Goal: Check status: Check status

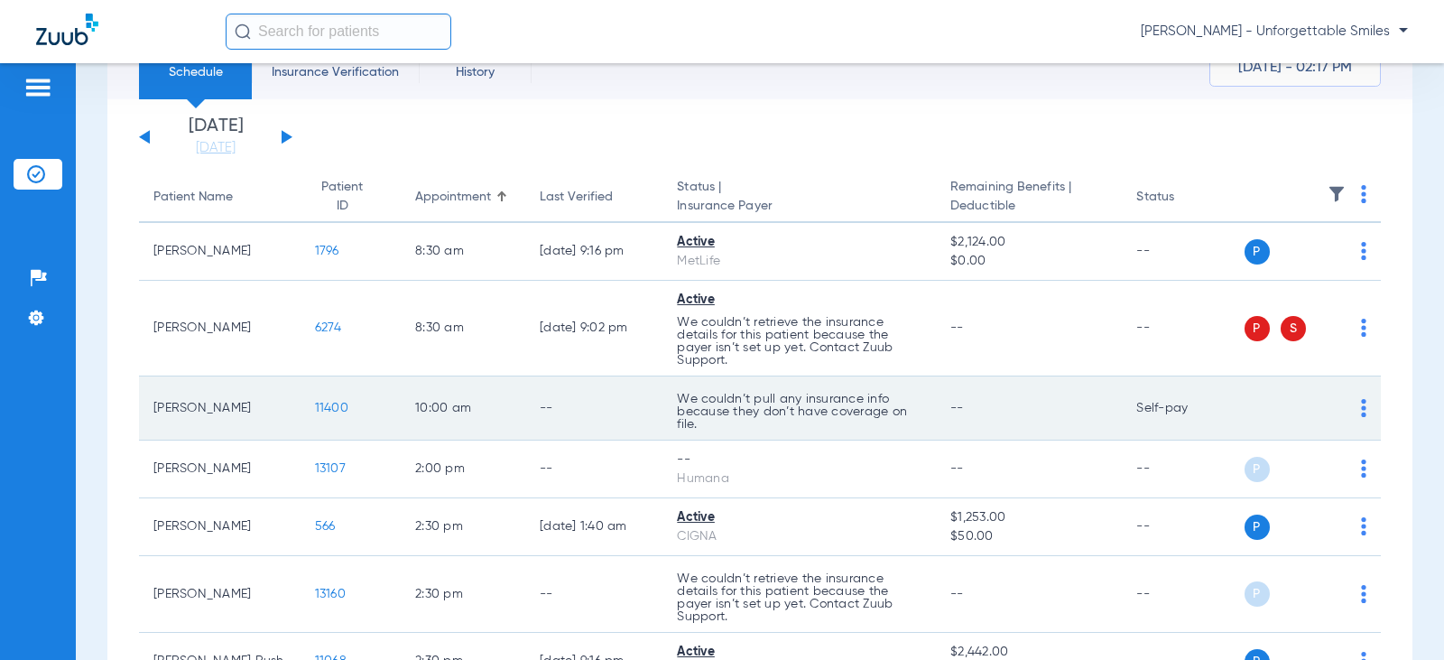
scroll to position [180, 0]
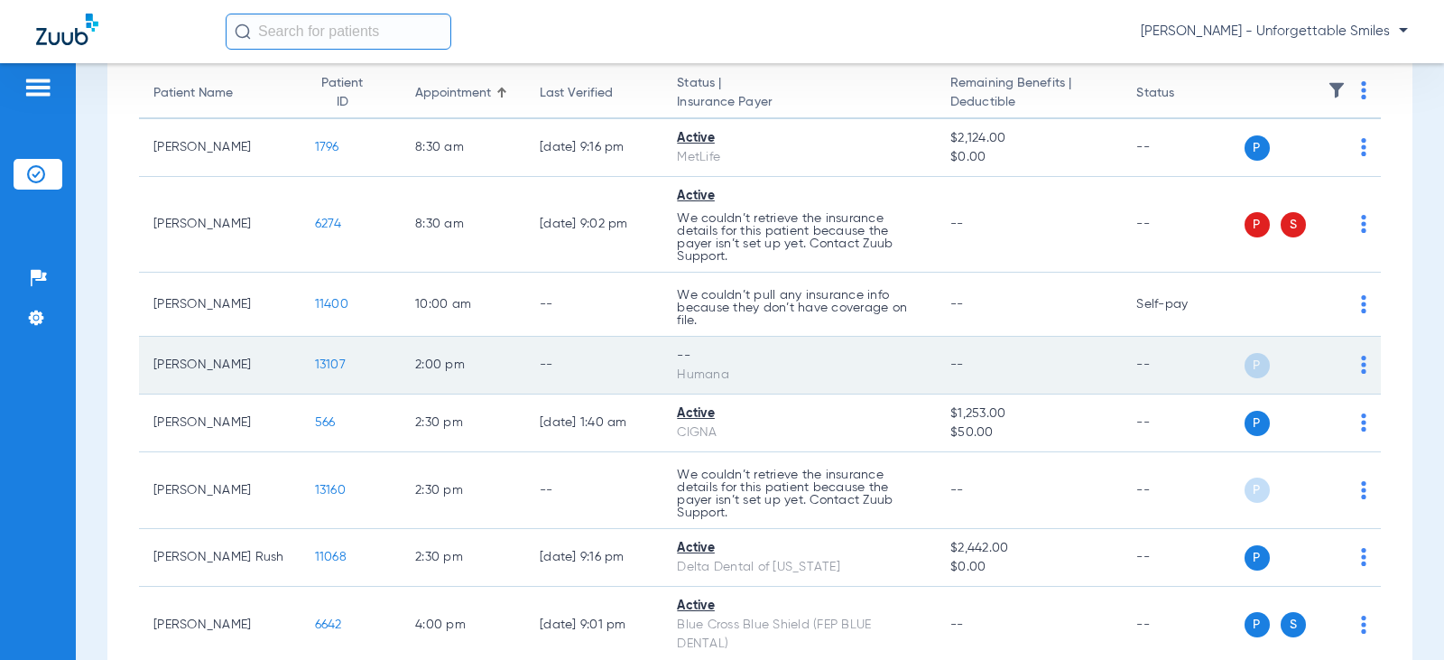
click at [1361, 364] on img at bounding box center [1363, 364] width 5 height 18
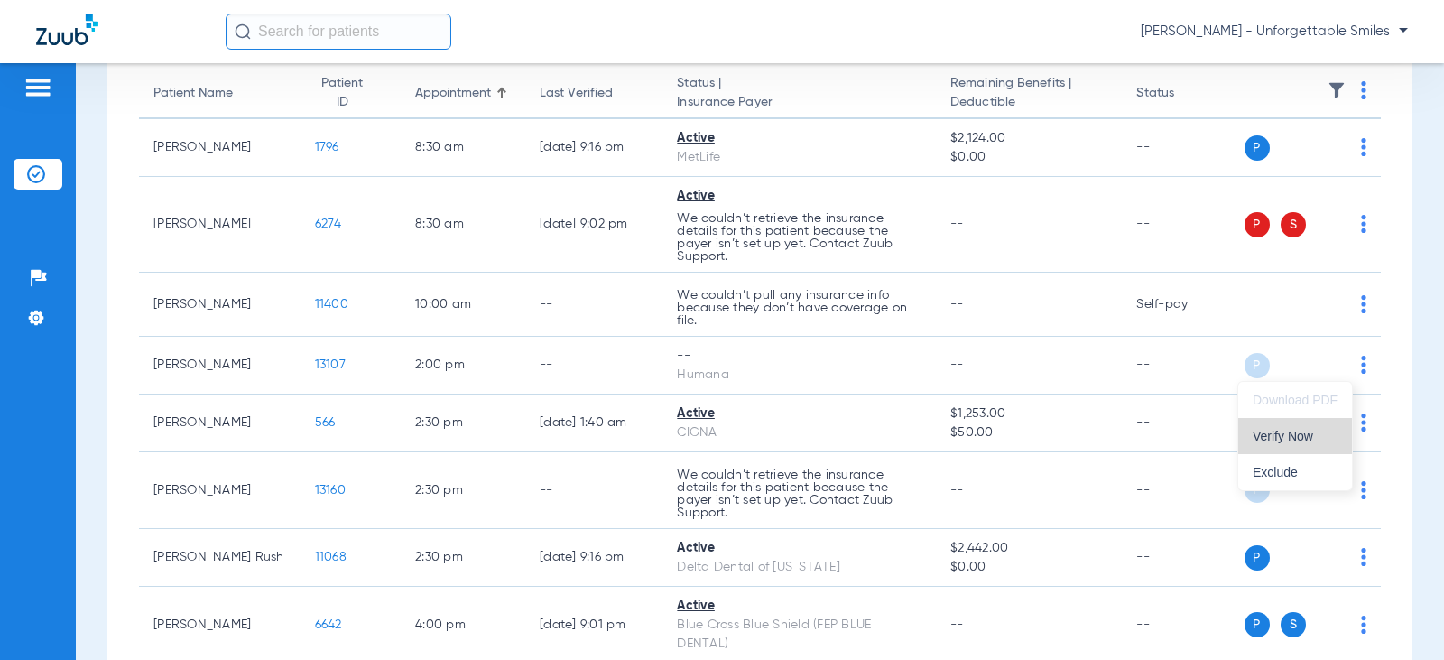
click at [1285, 438] on span "Verify Now" at bounding box center [1294, 435] width 85 height 13
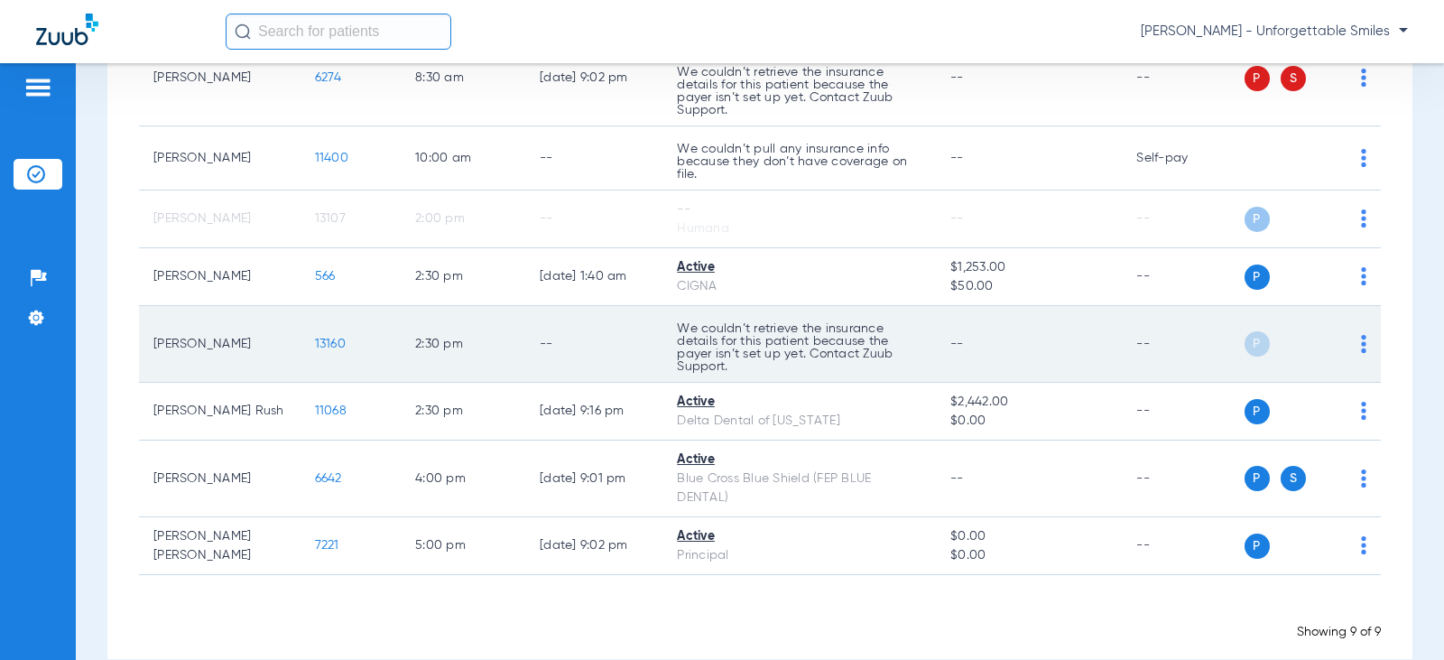
scroll to position [357, 0]
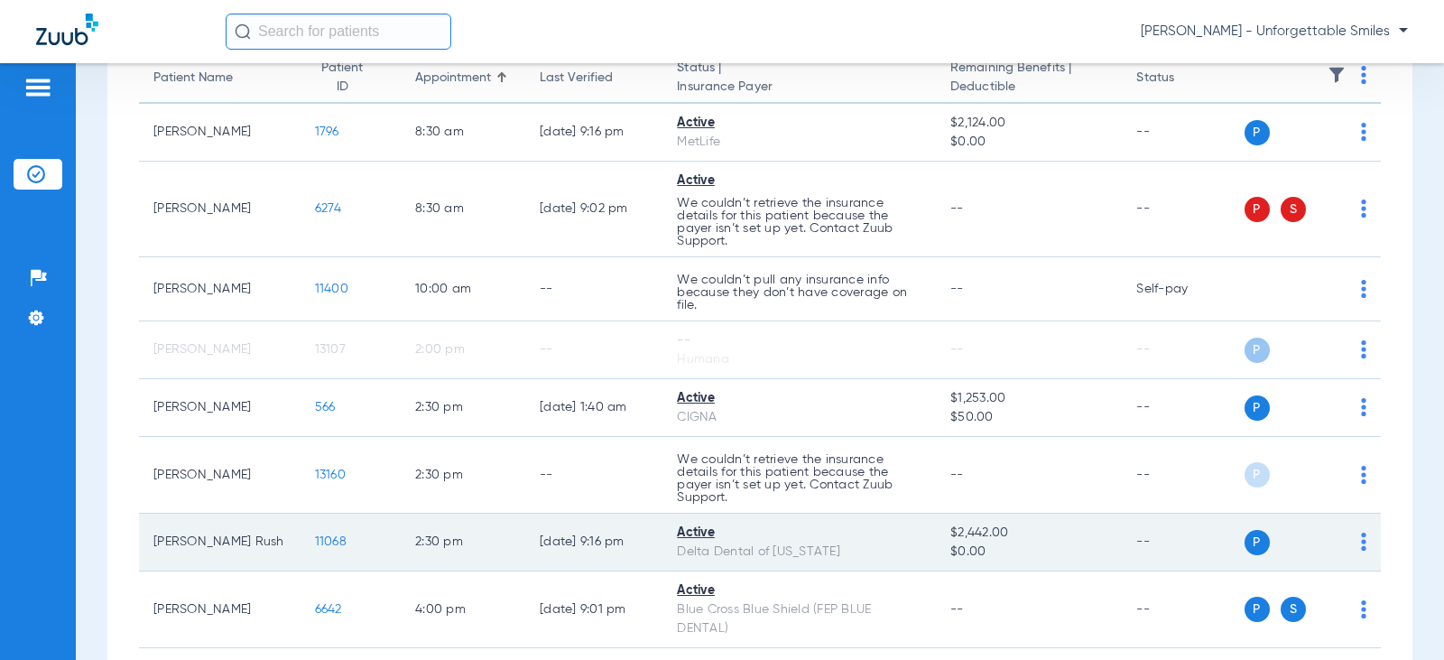
scroll to position [357, 0]
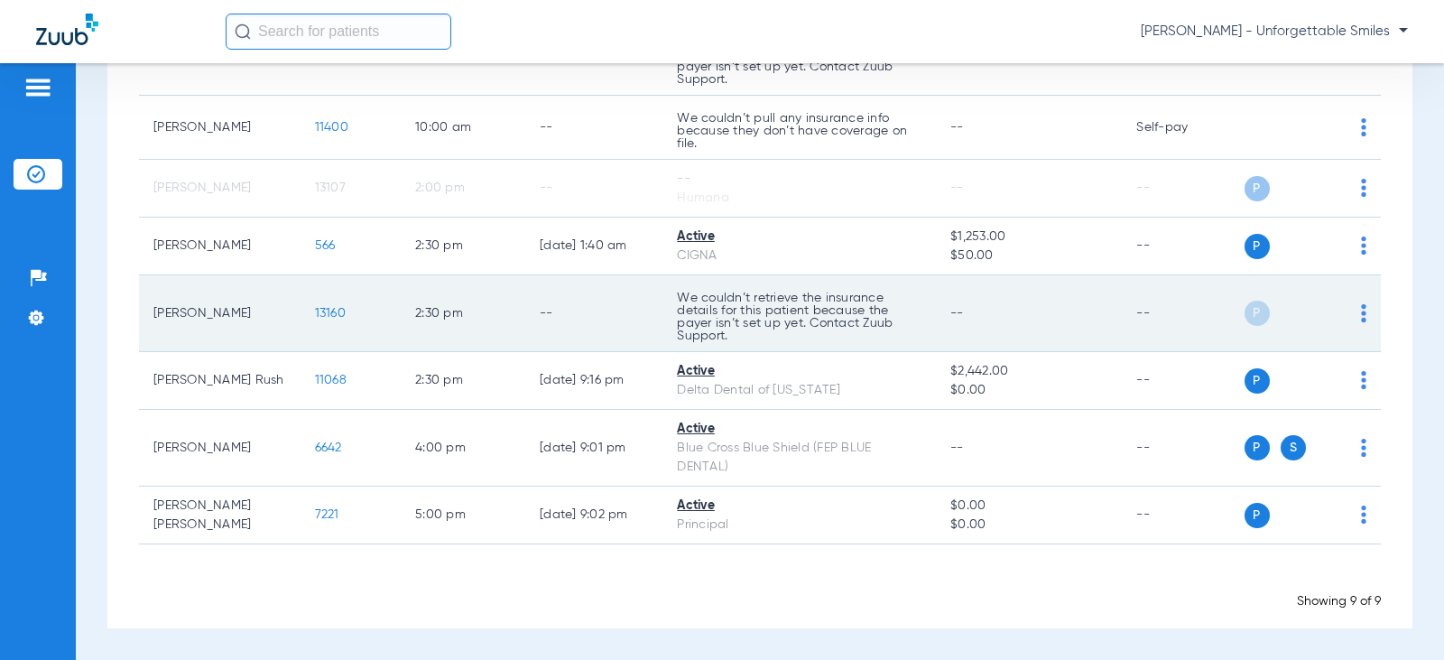
click at [1361, 314] on img at bounding box center [1363, 313] width 5 height 18
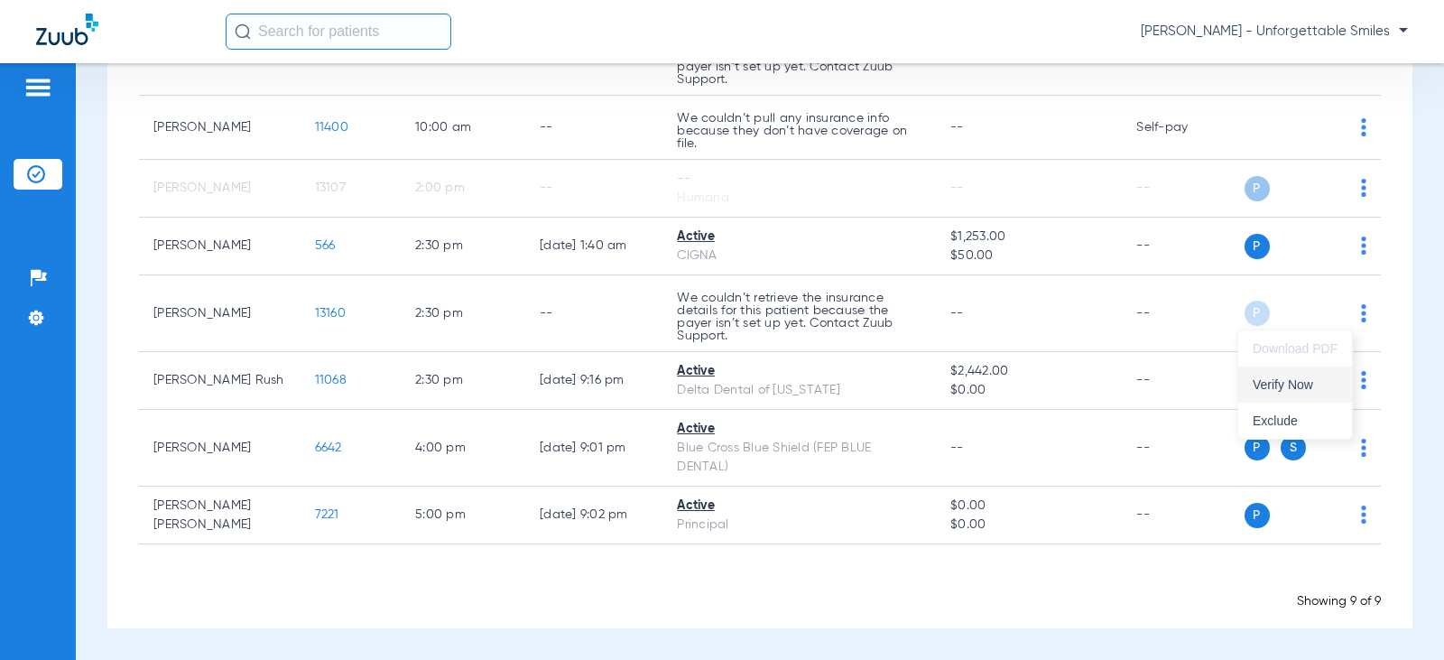
click at [1270, 389] on span "Verify Now" at bounding box center [1294, 384] width 85 height 13
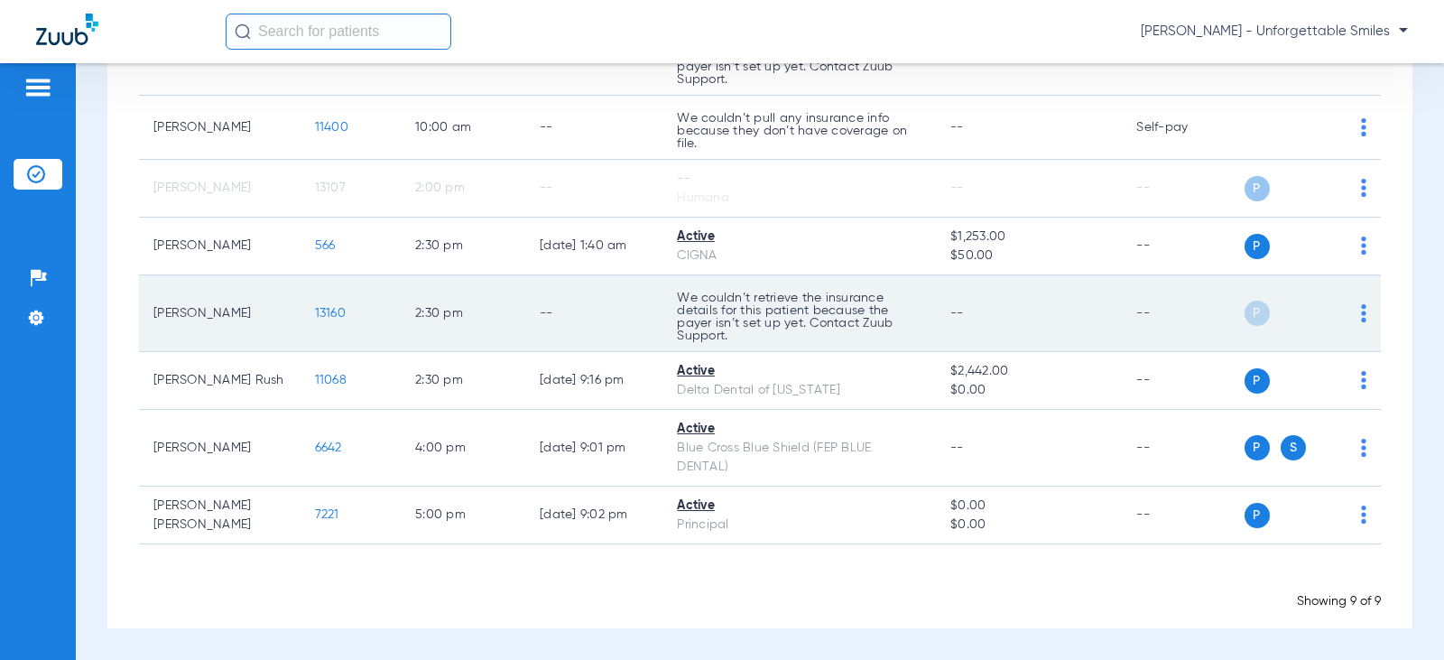
click at [1361, 315] on img at bounding box center [1363, 313] width 5 height 18
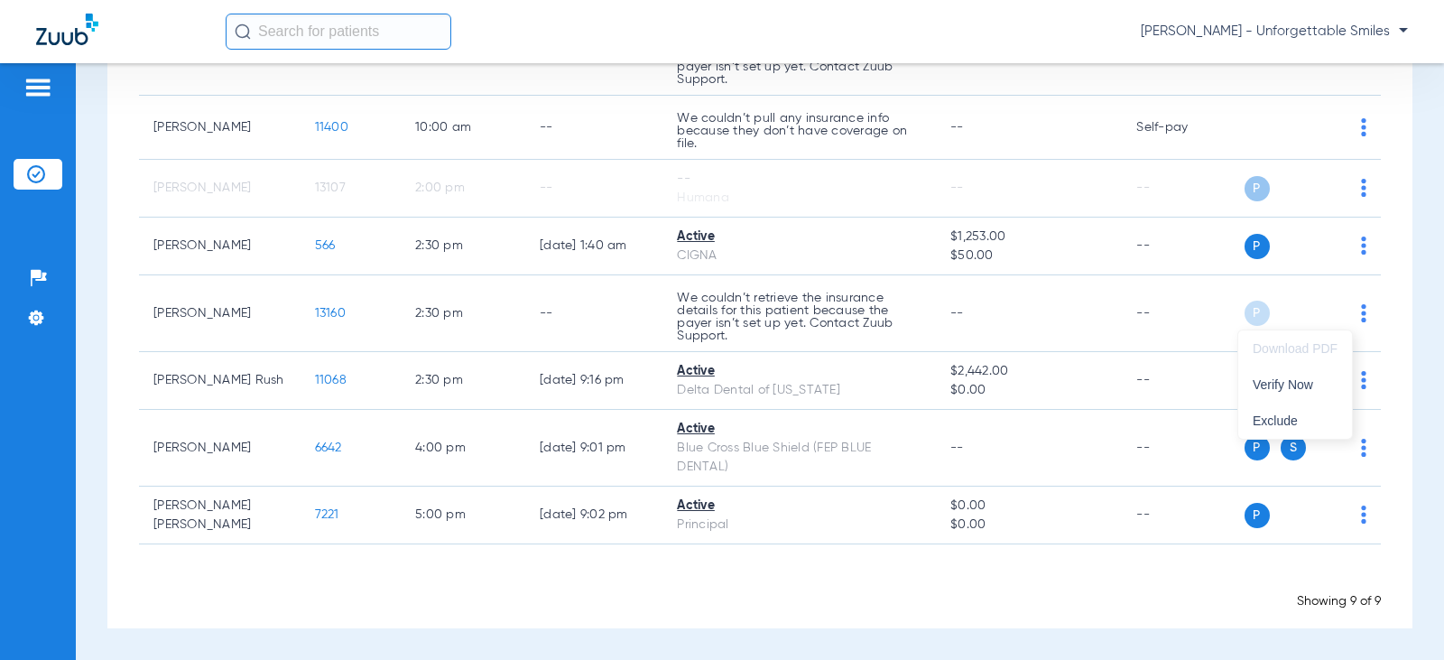
click at [1090, 582] on div at bounding box center [722, 330] width 1444 height 660
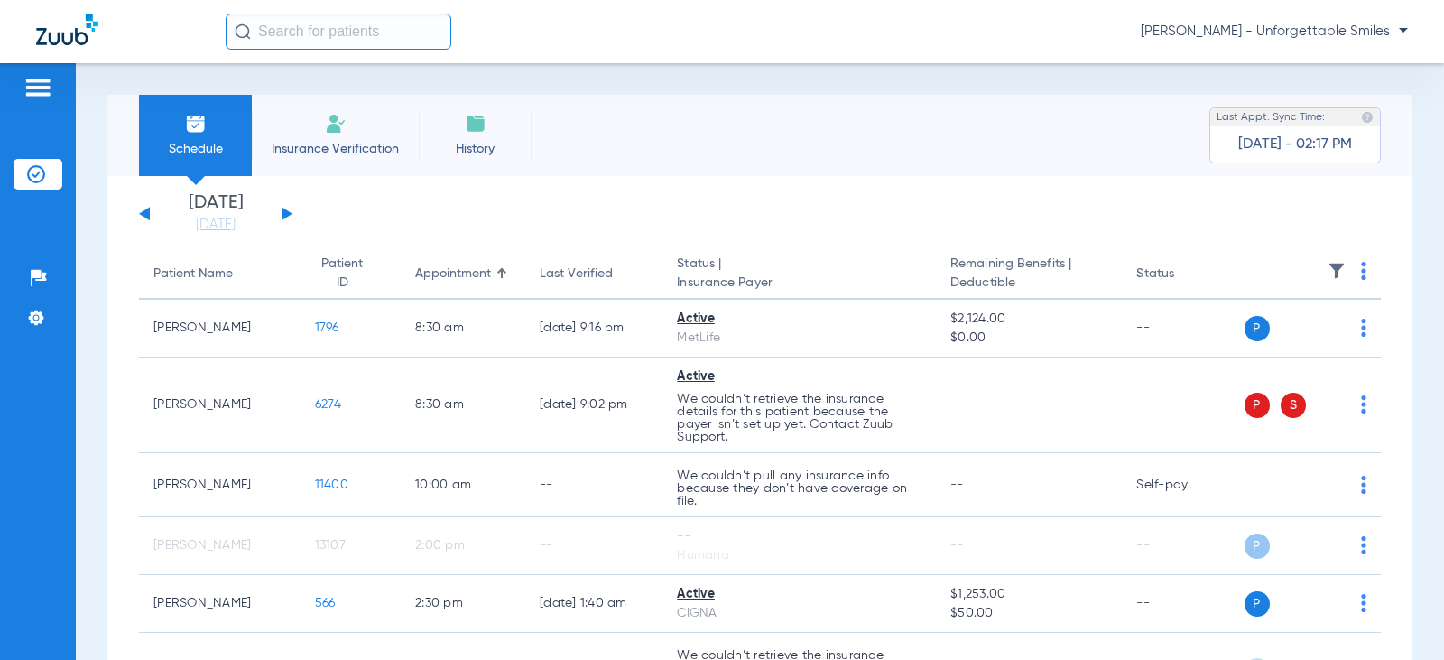
click at [285, 213] on button at bounding box center [286, 214] width 11 height 14
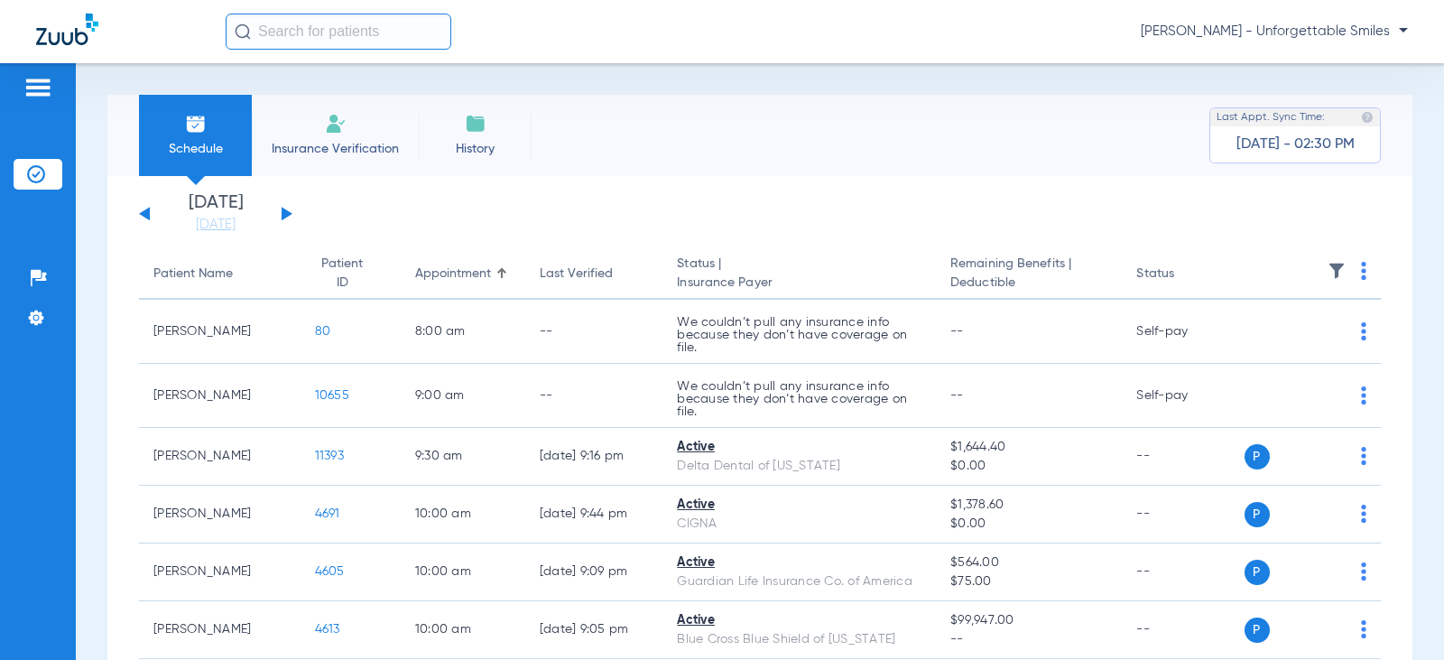
click at [286, 217] on button at bounding box center [286, 214] width 11 height 14
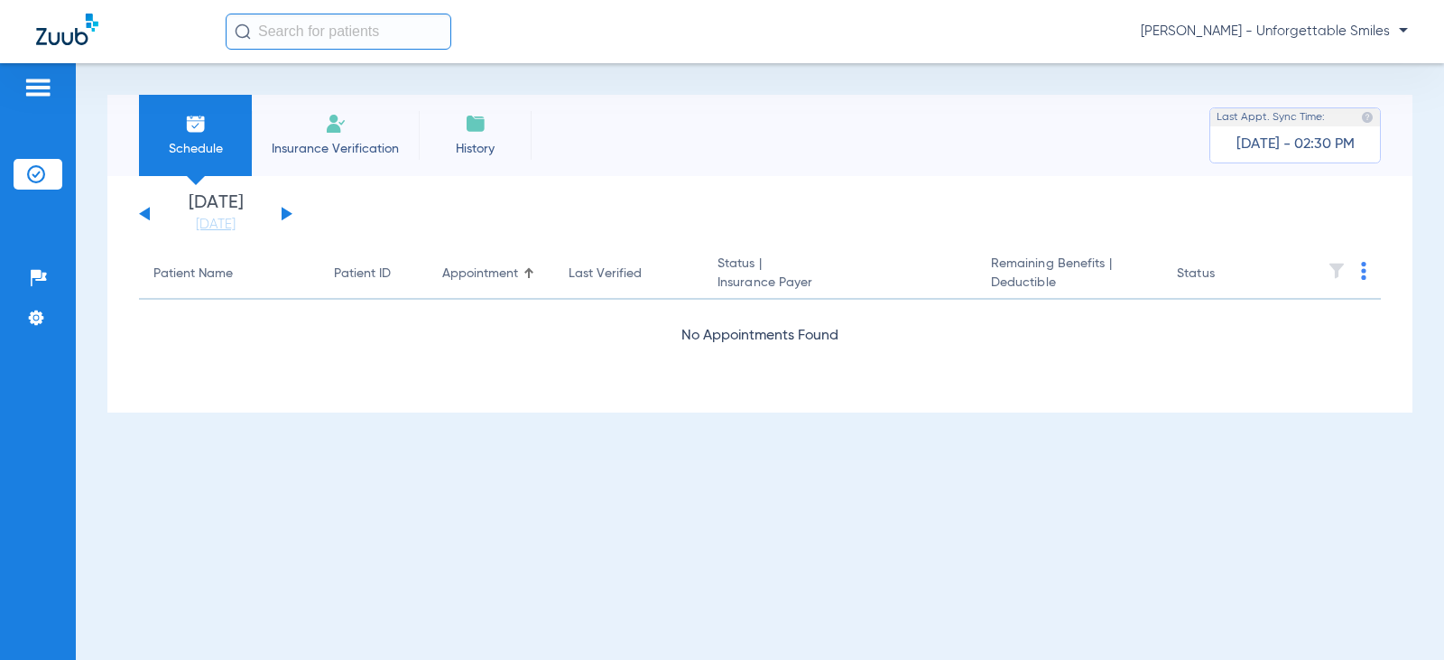
click at [286, 214] on button at bounding box center [286, 214] width 11 height 14
click at [287, 209] on div "Tuesday 07-01-2025 Wednesday 07-02-2025 Thursday 07-03-2025 Friday 07-04-2025 S…" at bounding box center [215, 214] width 153 height 40
click at [287, 220] on div "Tuesday 07-01-2025 Wednesday 07-02-2025 Thursday 07-03-2025 Friday 07-04-2025 S…" at bounding box center [215, 214] width 153 height 40
click at [285, 215] on button at bounding box center [286, 214] width 11 height 14
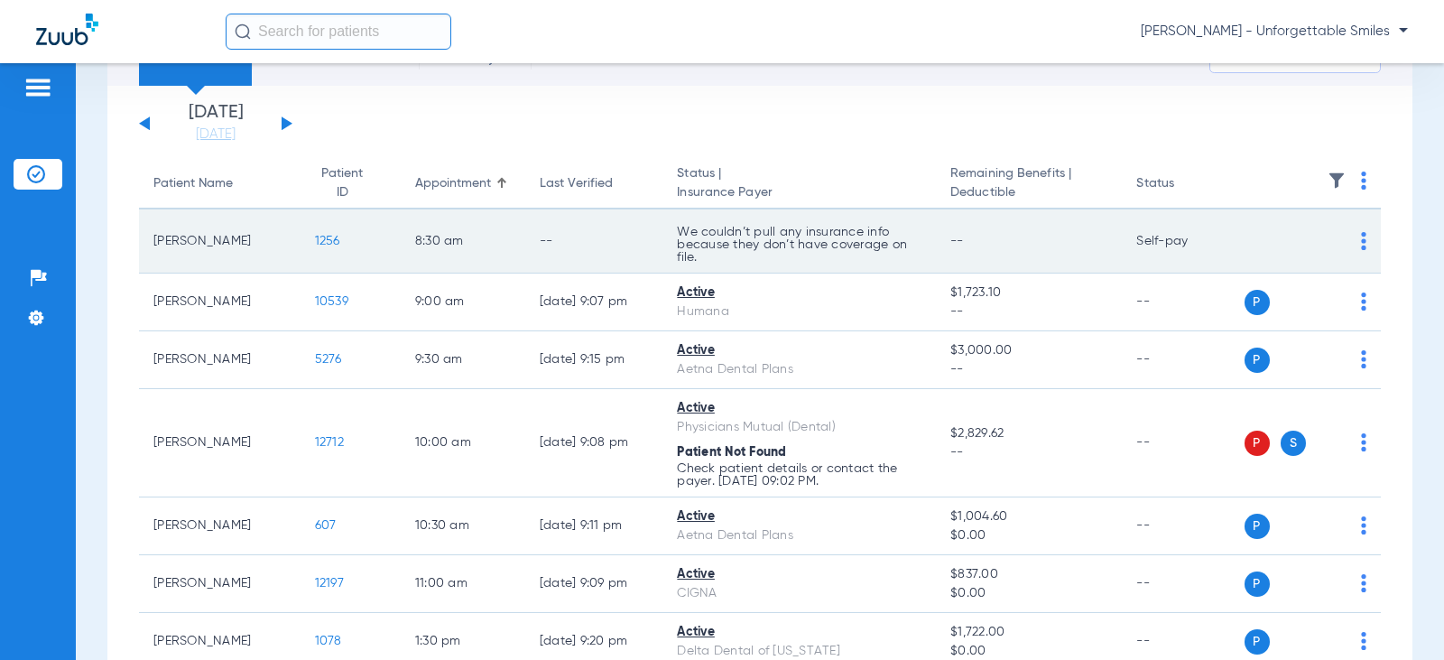
scroll to position [180, 0]
